Goal: Navigation & Orientation: Find specific page/section

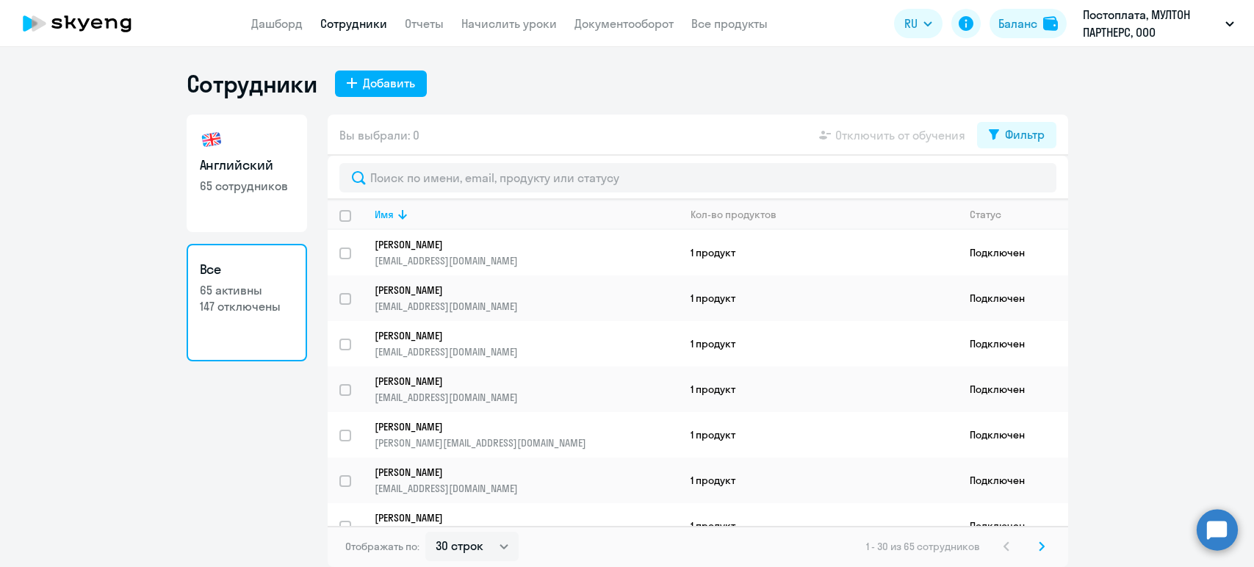
select select "30"
click at [702, 20] on link "Все продукты" at bounding box center [729, 23] width 76 height 15
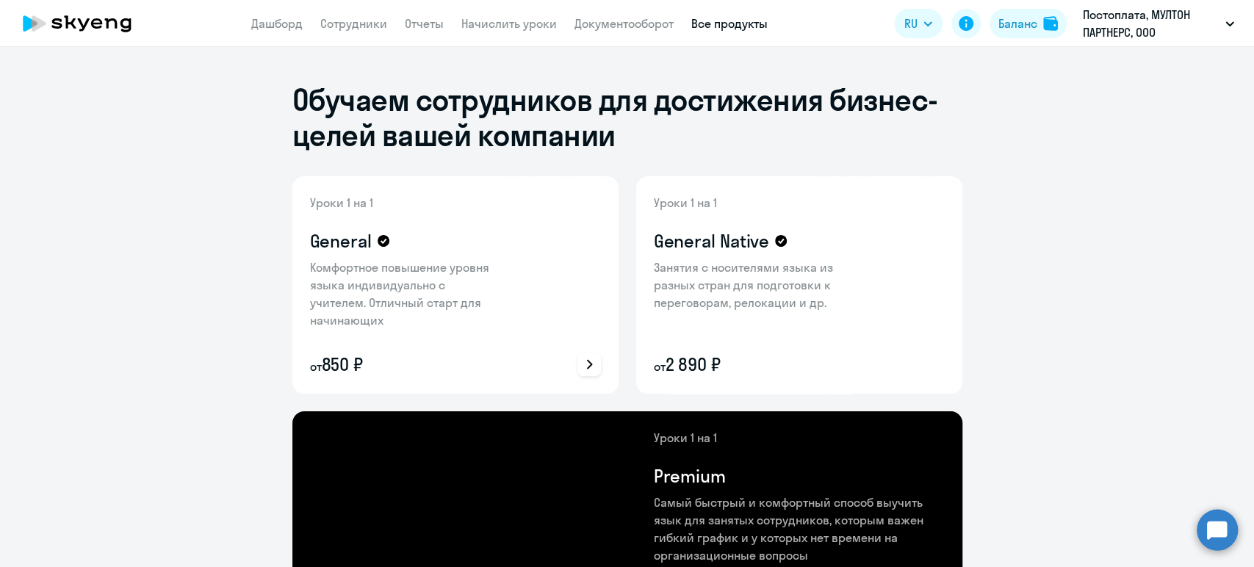
click at [330, 253] on div "Уроки 1 на 1 General Комфортное повышение уровня языка индивидуально с учителем…" at bounding box center [405, 285] width 191 height 182
click at [370, 250] on div "General" at bounding box center [405, 240] width 191 height 23
click at [580, 358] on icon at bounding box center [589, 364] width 18 height 18
click at [315, 239] on div at bounding box center [627, 283] width 1254 height 567
click at [261, 18] on link "Дашборд" at bounding box center [276, 23] width 51 height 15
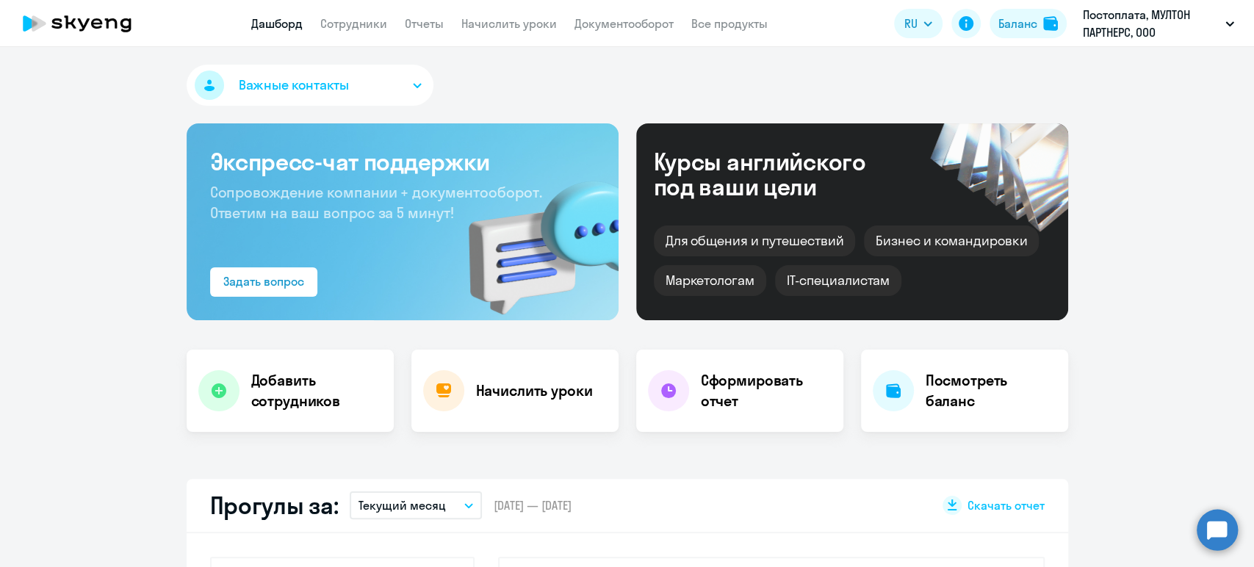
select select "30"
